Goal: Information Seeking & Learning: Stay updated

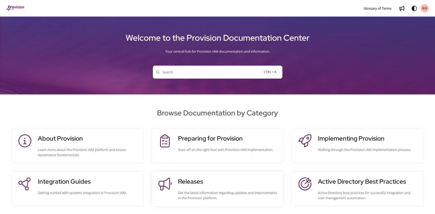
click at [188, 182] on h3 "Releases" at bounding box center [228, 181] width 100 height 9
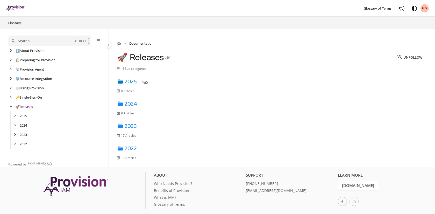
click at [131, 82] on link "2025" at bounding box center [127, 81] width 20 height 7
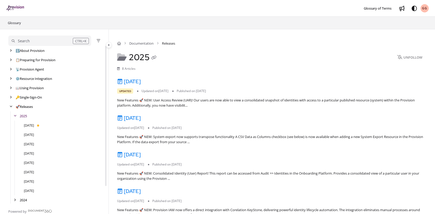
scroll to position [19, 0]
click at [140, 81] on link "[DATE]" at bounding box center [129, 81] width 24 height 7
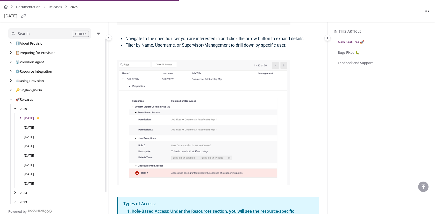
scroll to position [518, 0]
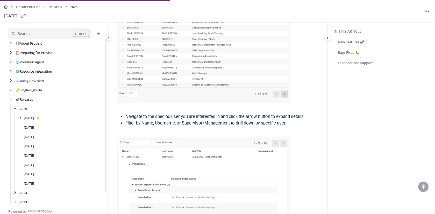
click at [34, 119] on link "[DATE]" at bounding box center [29, 117] width 10 height 5
